Goal: Information Seeking & Learning: Check status

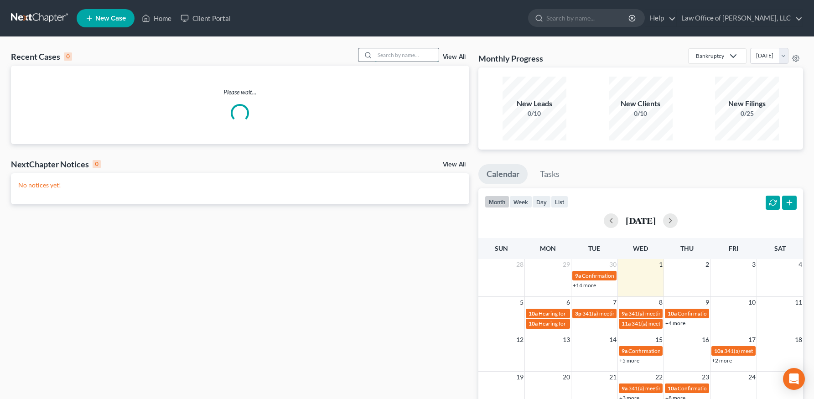
click at [402, 58] on input "search" at bounding box center [407, 54] width 64 height 13
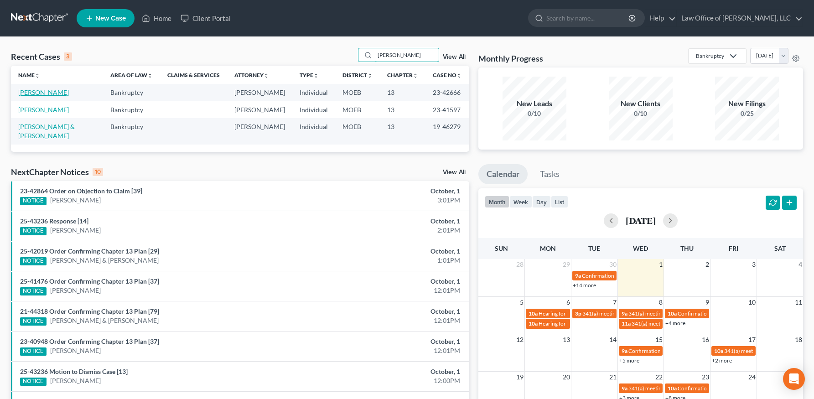
type input "[PERSON_NAME]"
click at [49, 92] on link "[PERSON_NAME]" at bounding box center [43, 92] width 51 height 8
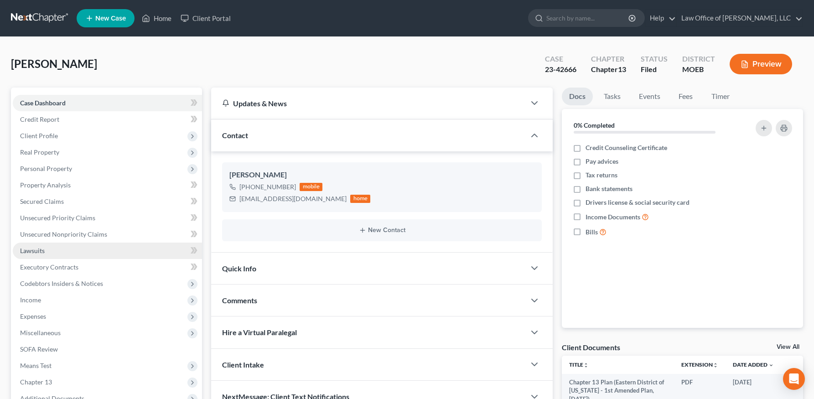
scroll to position [119, 0]
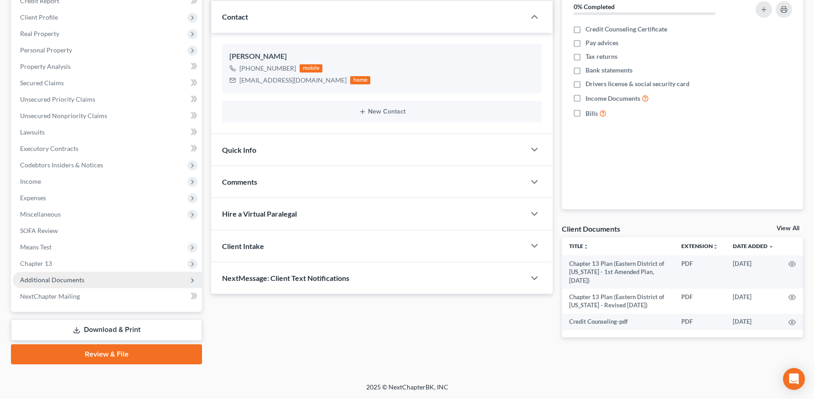
click at [56, 274] on span "Additional Documents" at bounding box center [107, 280] width 189 height 16
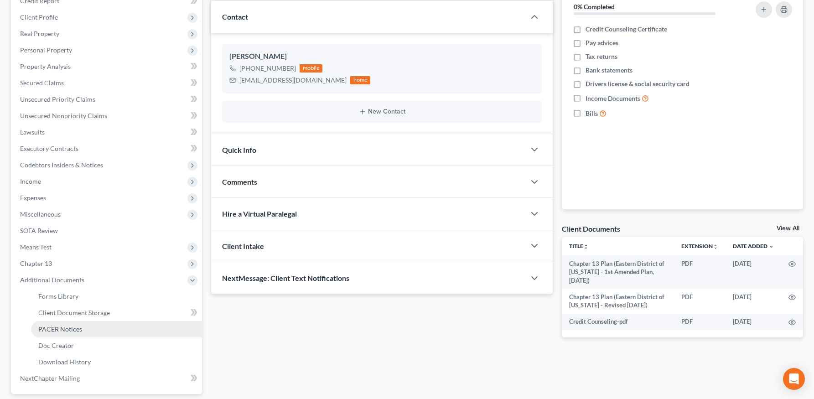
drag, startPoint x: 99, startPoint y: 333, endPoint x: 148, endPoint y: 323, distance: 49.8
click at [100, 333] on link "PACER Notices" at bounding box center [116, 329] width 171 height 16
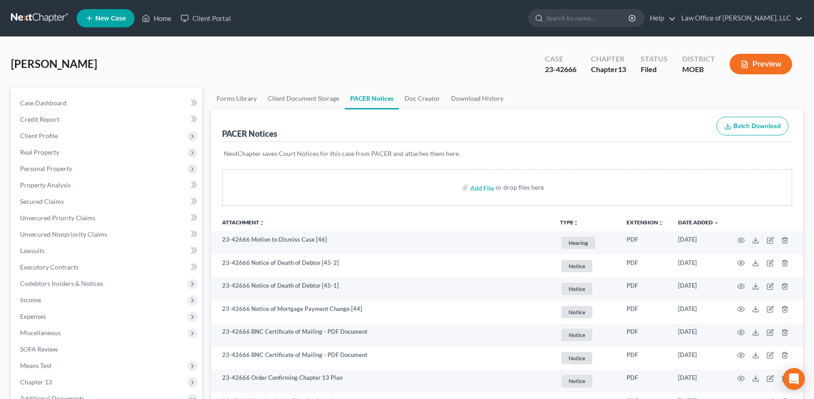
scroll to position [125, 0]
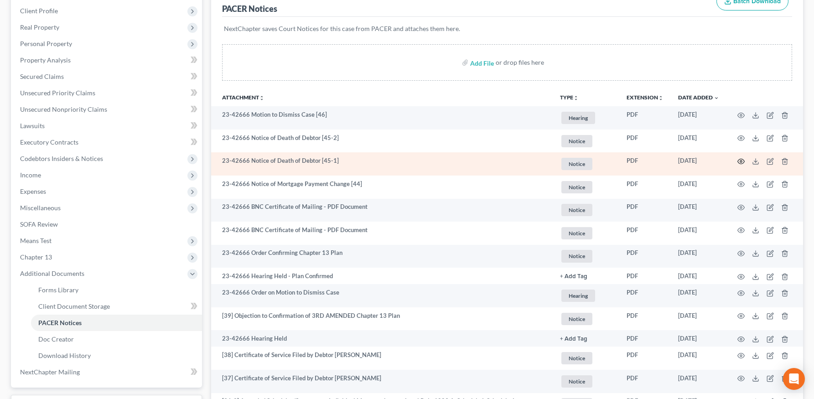
click at [742, 161] on icon "button" at bounding box center [740, 161] width 7 height 7
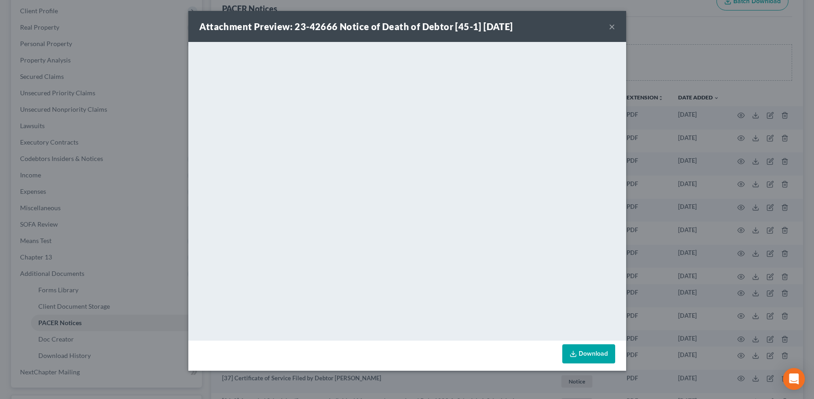
click at [610, 27] on button "×" at bounding box center [611, 26] width 6 height 11
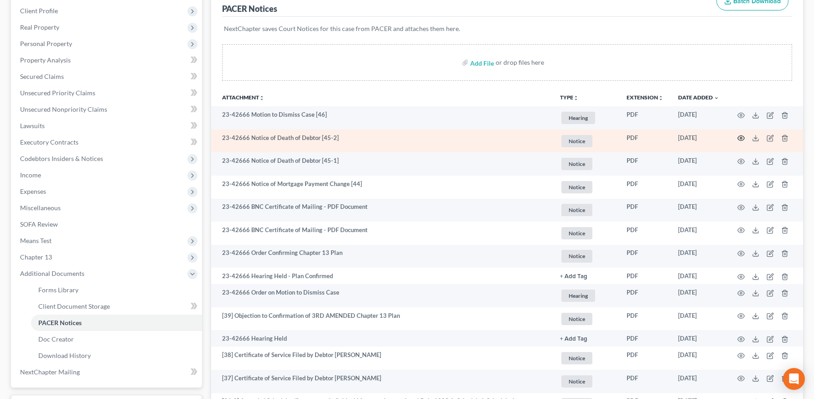
click at [742, 137] on icon "button" at bounding box center [740, 137] width 7 height 7
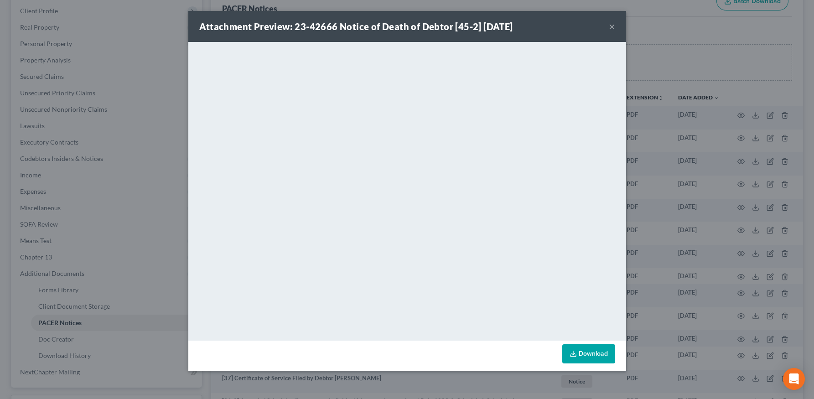
click at [612, 22] on button "×" at bounding box center [611, 26] width 6 height 11
